Goal: Transaction & Acquisition: Purchase product/service

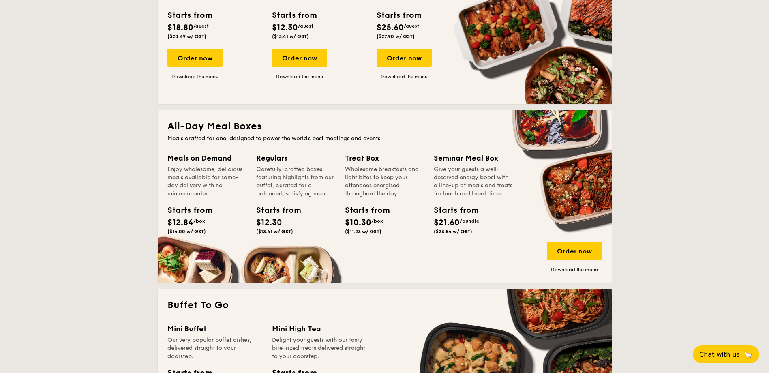
scroll to position [446, 0]
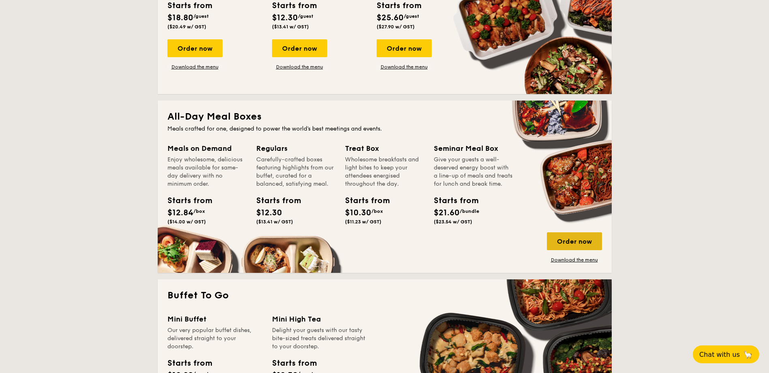
click at [576, 244] on div "Order now" at bounding box center [574, 241] width 55 height 18
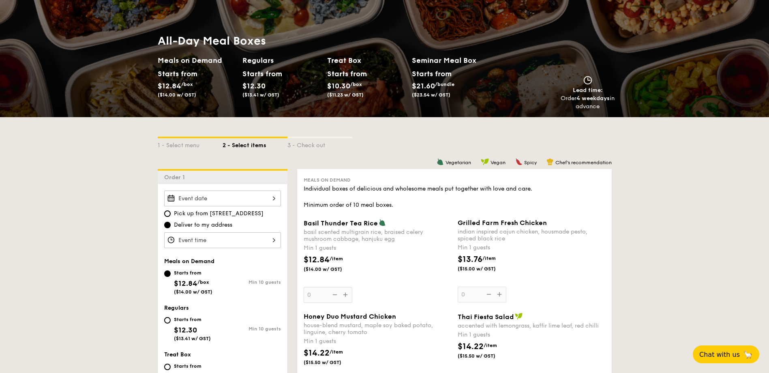
scroll to position [41, 0]
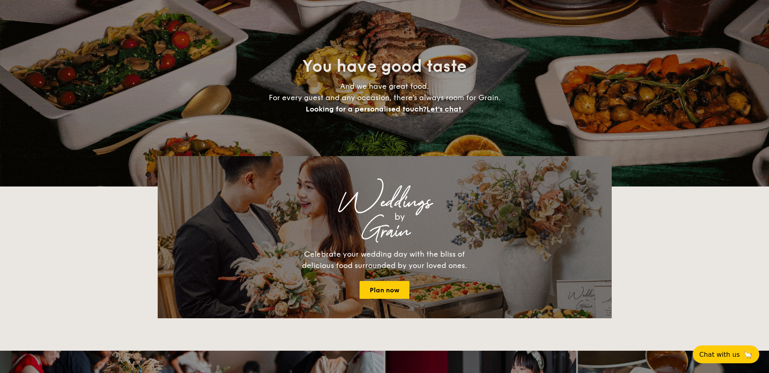
scroll to position [1331, 0]
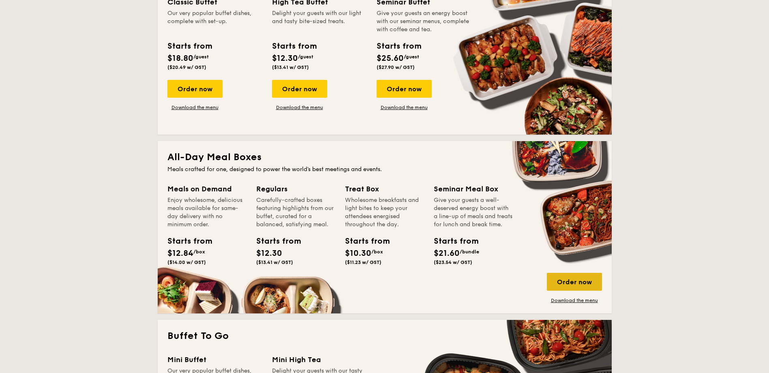
click at [574, 282] on div "Order now" at bounding box center [574, 282] width 55 height 18
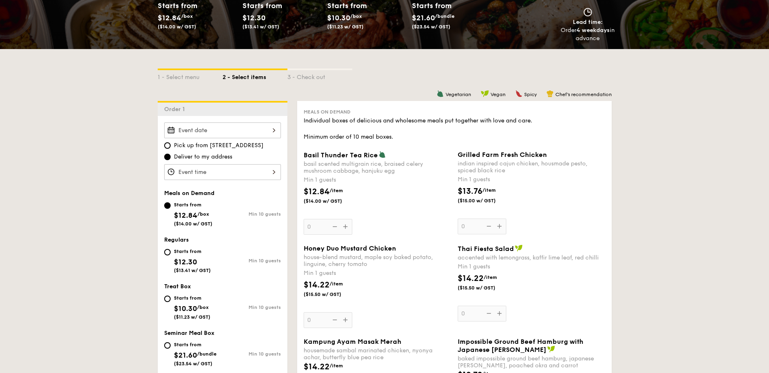
scroll to position [123, 0]
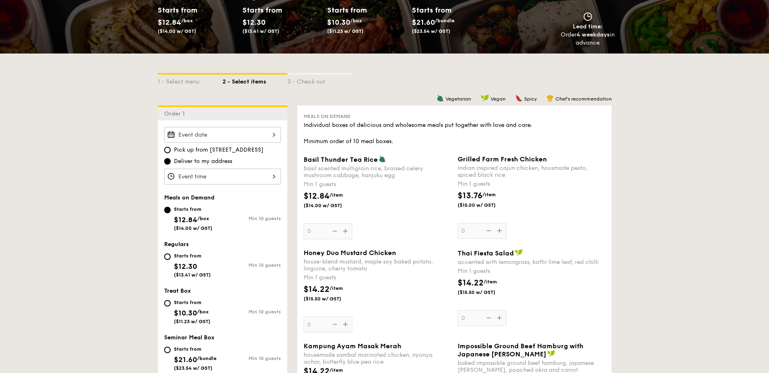
click at [266, 132] on div at bounding box center [222, 135] width 117 height 16
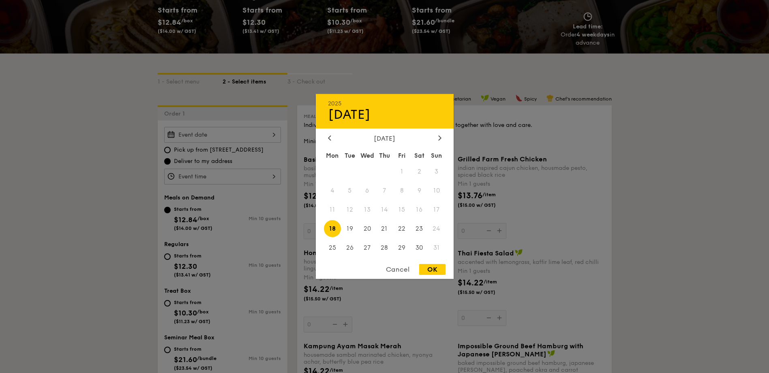
click at [655, 201] on div at bounding box center [384, 186] width 769 height 373
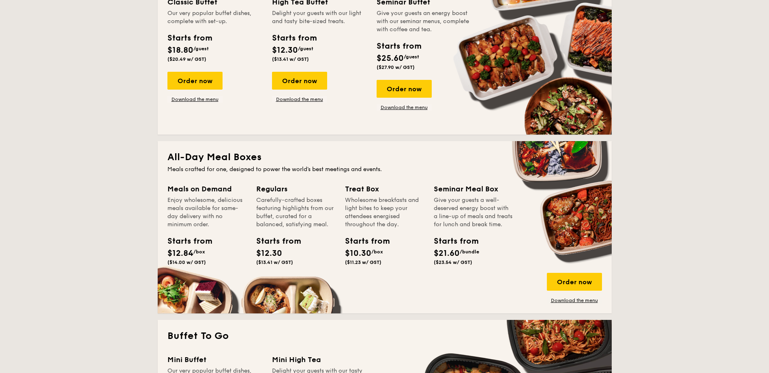
scroll to position [1291, 0]
